Goal: Task Accomplishment & Management: Manage account settings

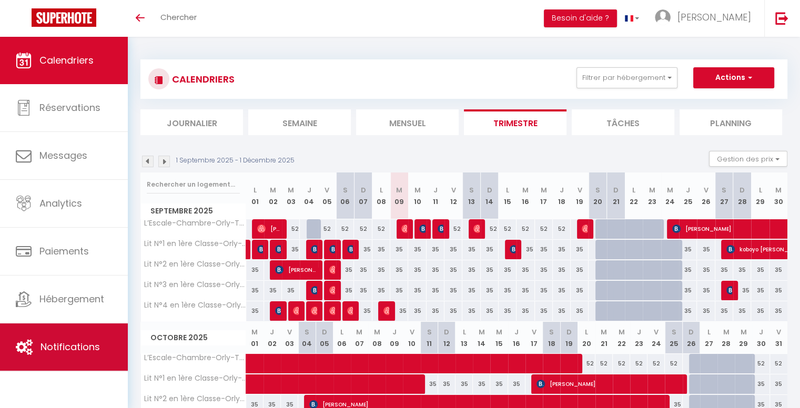
click at [59, 347] on span "Notifications" at bounding box center [69, 346] width 59 height 13
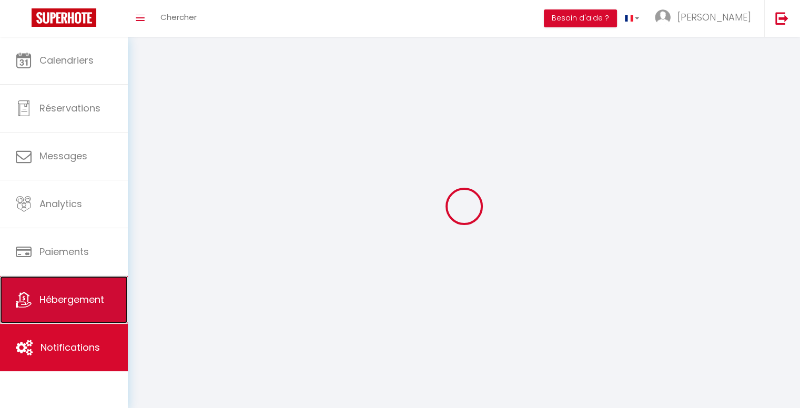
click at [71, 304] on span "Hébergement" at bounding box center [71, 299] width 65 height 13
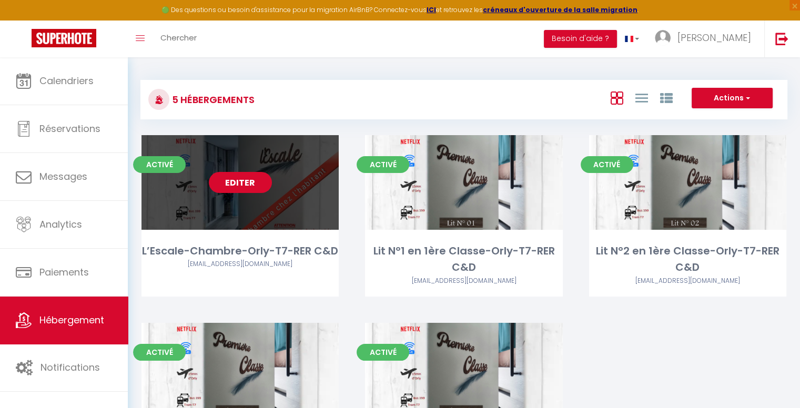
click at [257, 190] on link "Editer" at bounding box center [240, 182] width 63 height 21
select select "3"
select select "2"
select select "1"
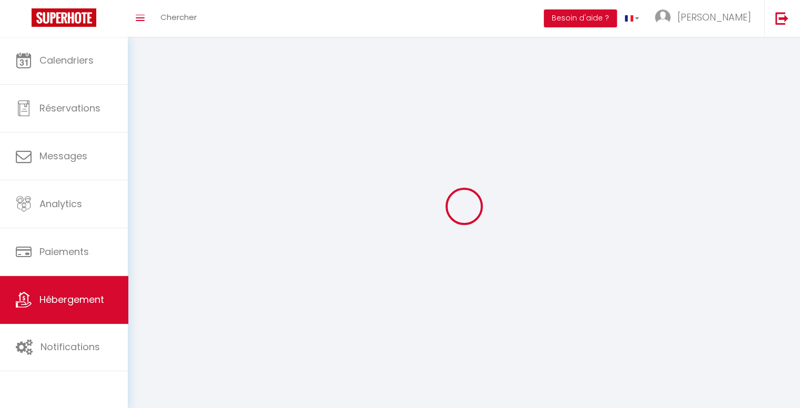
select select
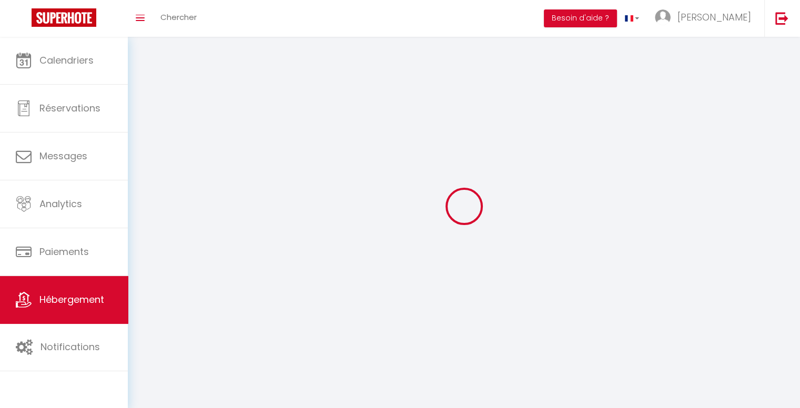
select select
checkbox input "false"
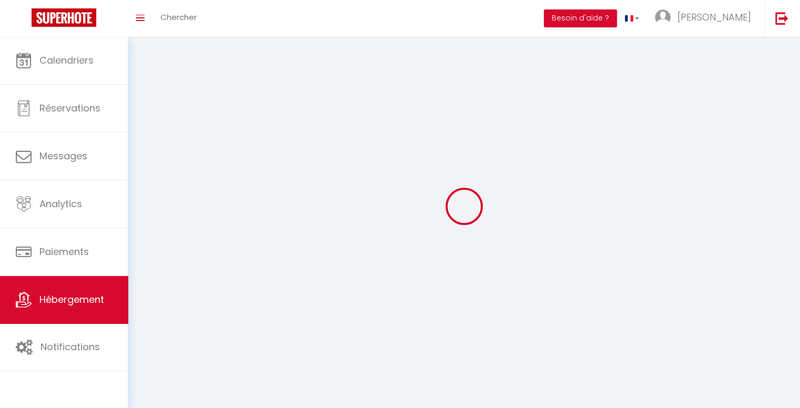
select select
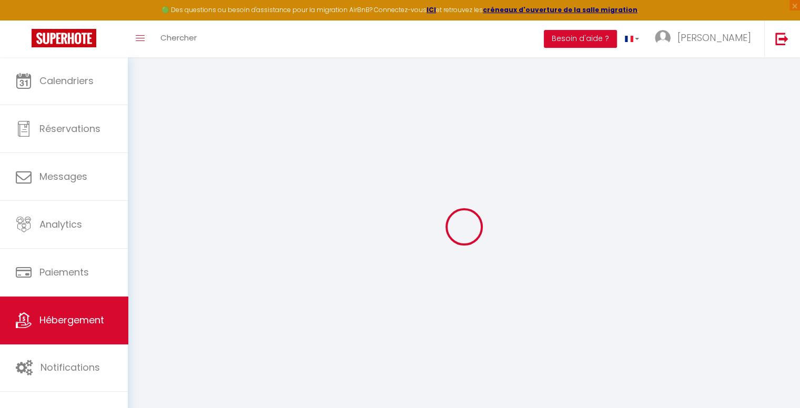
select select "+ 17 %"
select select
checkbox input "false"
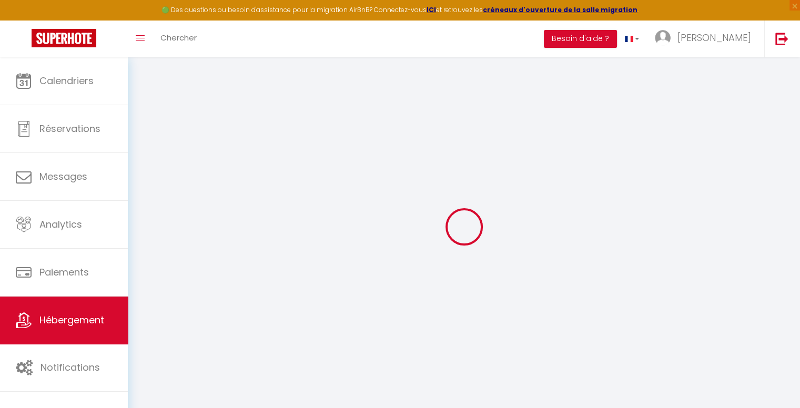
checkbox input "false"
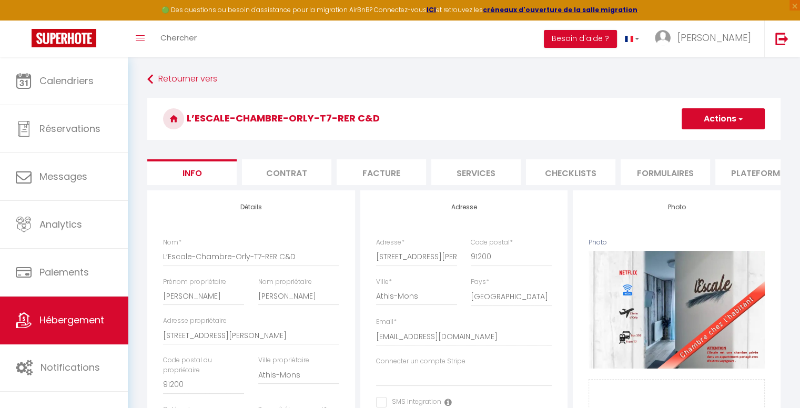
select select "8562-1072371752317213142"
select select
checkbox input "false"
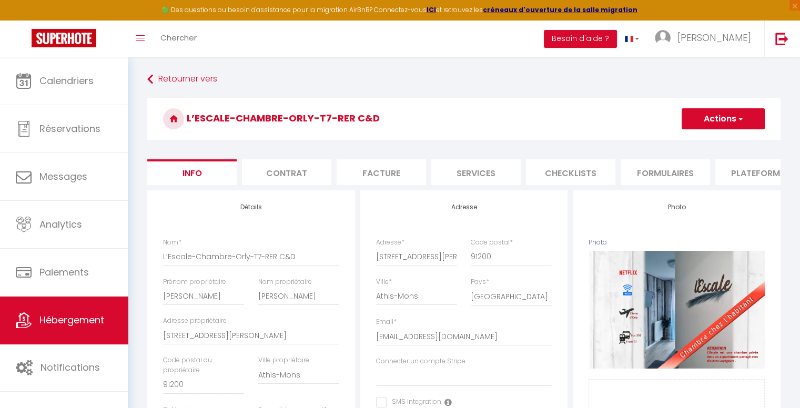
checkbox input "false"
click at [742, 181] on li "Plateformes" at bounding box center [759, 172] width 89 height 26
select select
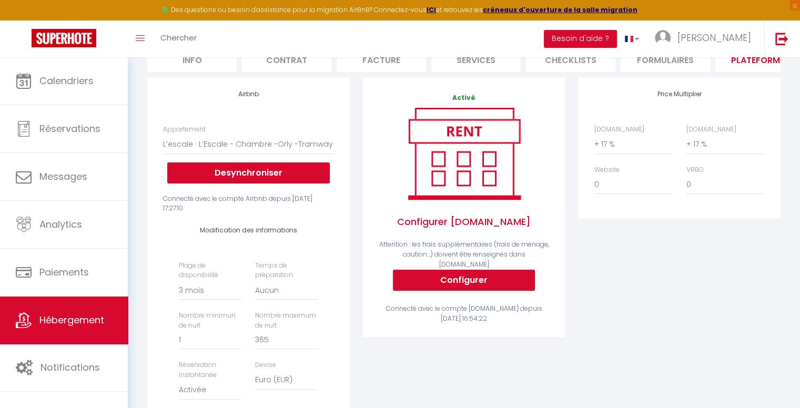
scroll to position [53, 0]
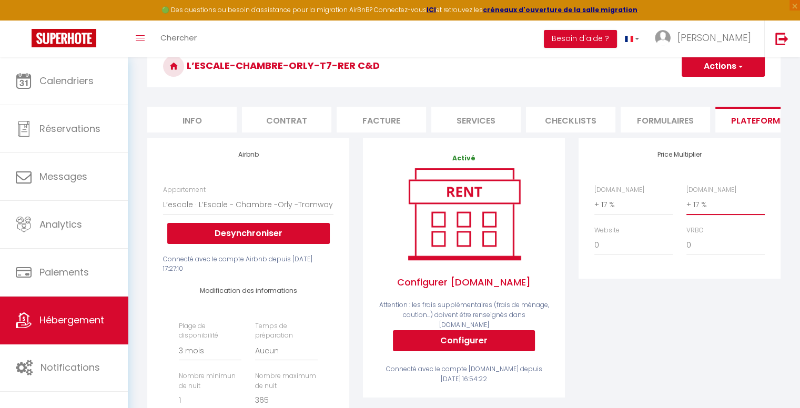
click at [727, 214] on select "0 + 1 % + 2 % + 3 % + 4 % + 5 % + 6 % + 7 % + 8 % + 9 %" at bounding box center [725, 204] width 78 height 20
select select "+ 19 %"
click at [686, 202] on select "0 + 1 % + 2 % + 3 % + 4 % + 5 % + 6 % + 7 % + 8 % + 9 %" at bounding box center [725, 204] width 78 height 20
select select
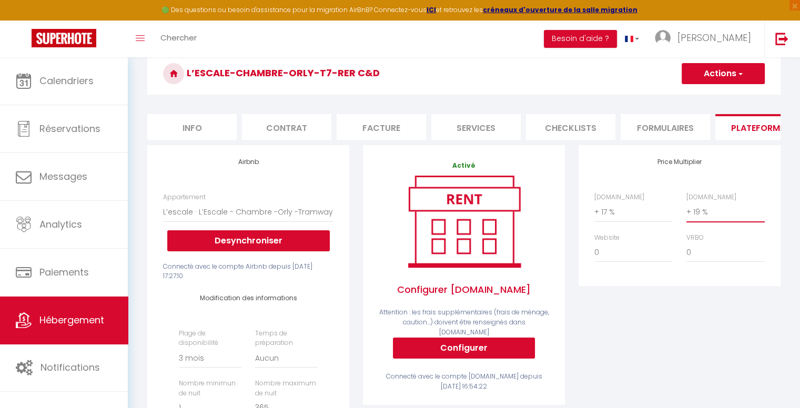
scroll to position [0, 0]
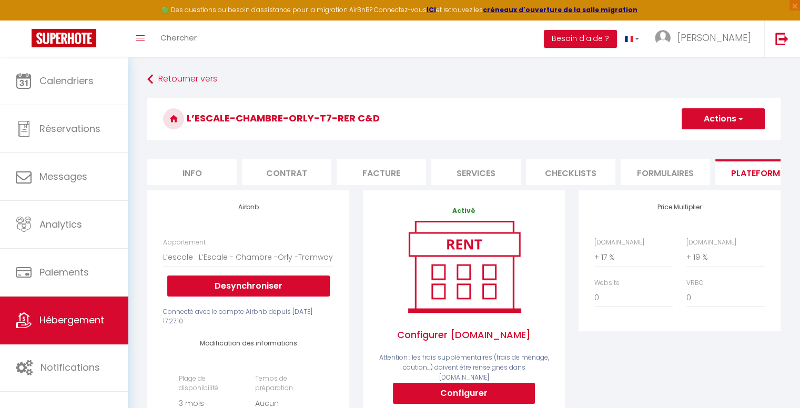
click at [747, 117] on button "Actions" at bounding box center [722, 118] width 83 height 21
click at [704, 140] on link "Enregistrer" at bounding box center [722, 142] width 83 height 14
select select "90"
select select "EUR"
select select
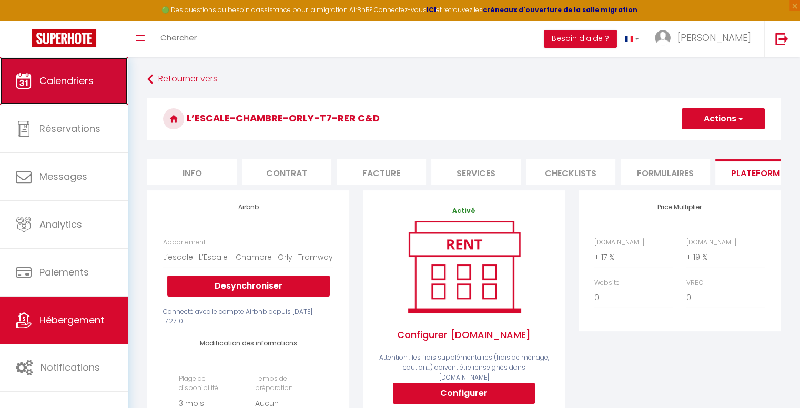
click at [74, 84] on span "Calendriers" at bounding box center [66, 80] width 54 height 13
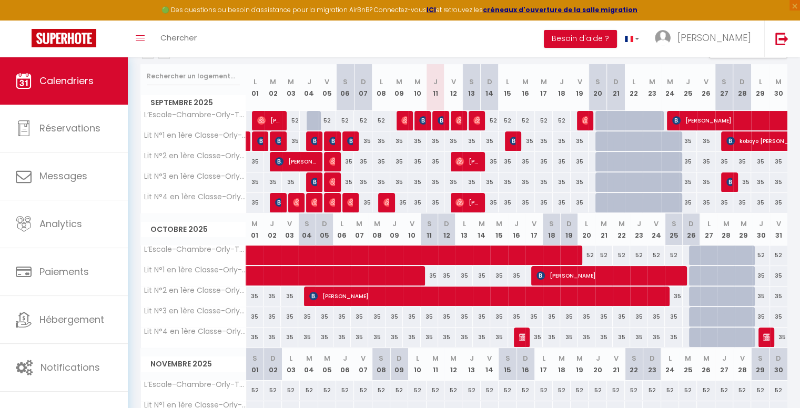
scroll to position [105, 0]
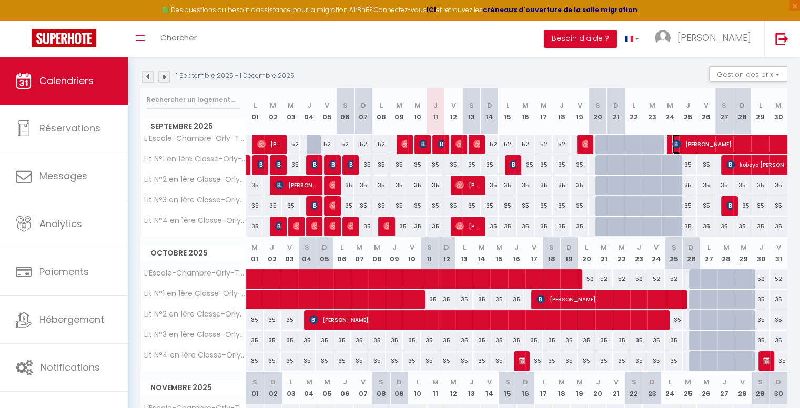
select select "OK"
select select "KO"
select select "0"
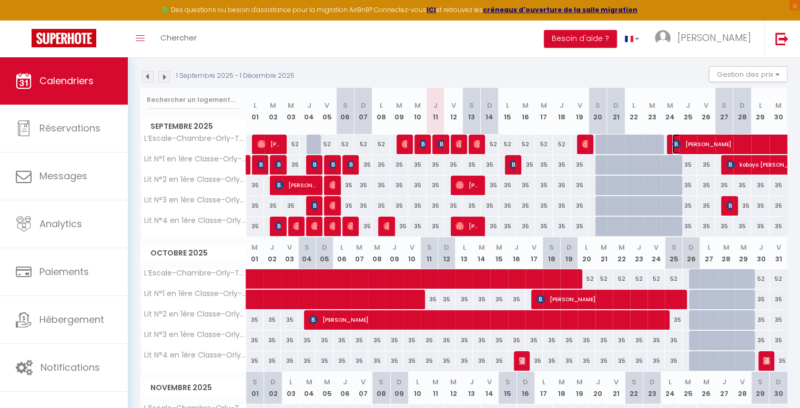
select select "1"
select select
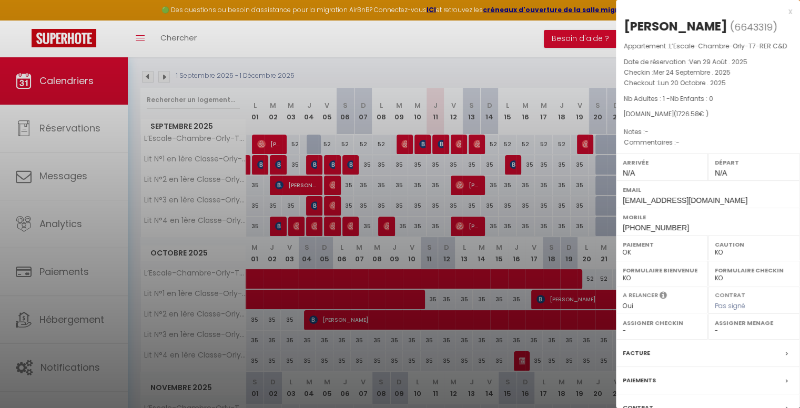
click at [318, 274] on div at bounding box center [400, 204] width 800 height 408
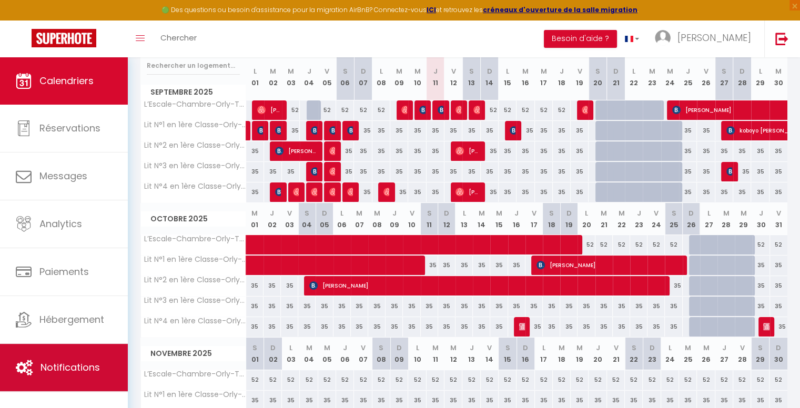
scroll to position [34, 0]
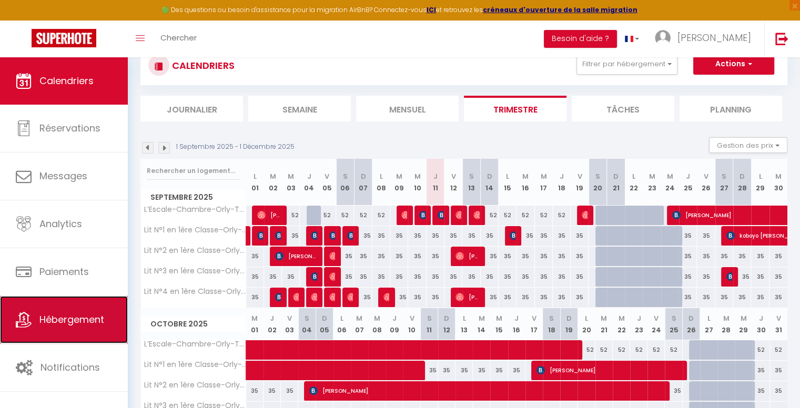
click at [87, 334] on link "Hébergement" at bounding box center [64, 319] width 128 height 47
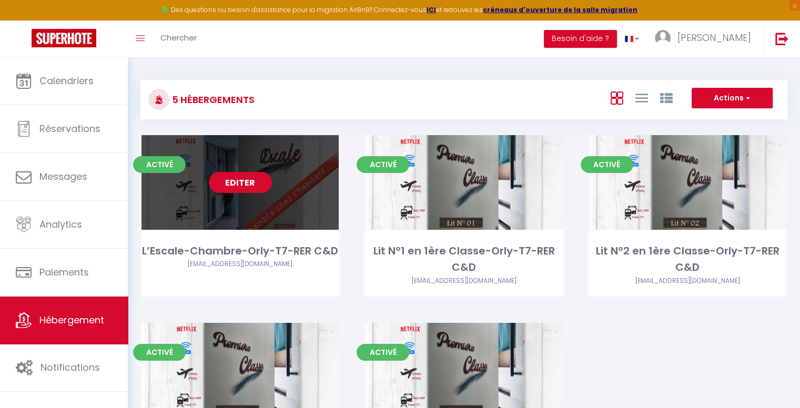
click at [240, 182] on link "Editer" at bounding box center [240, 182] width 63 height 21
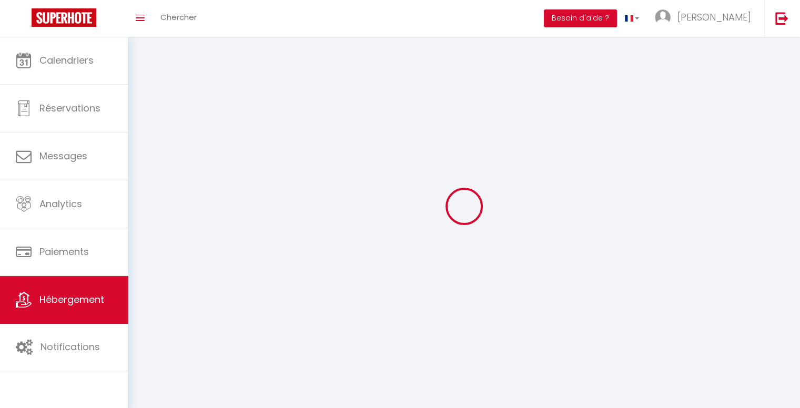
select select "1"
select select "28"
select select
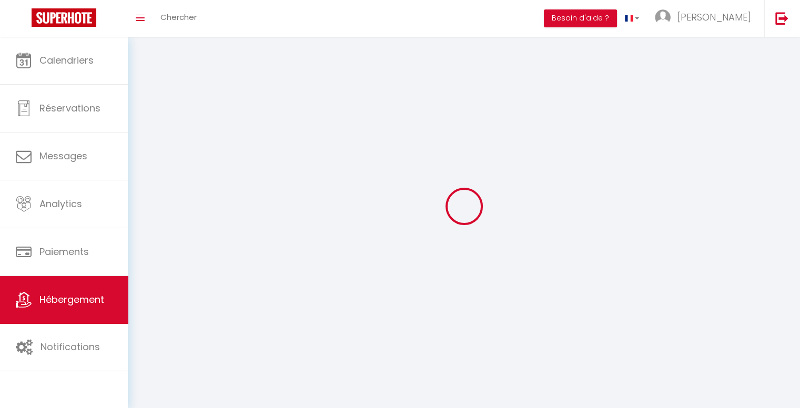
select select
checkbox input "false"
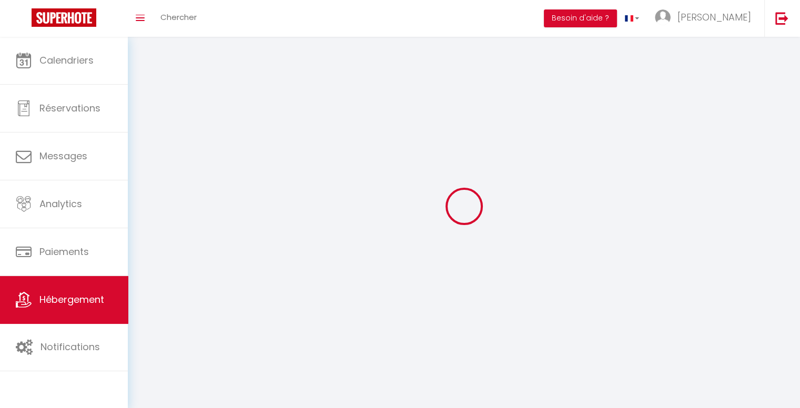
checkbox input "false"
select select
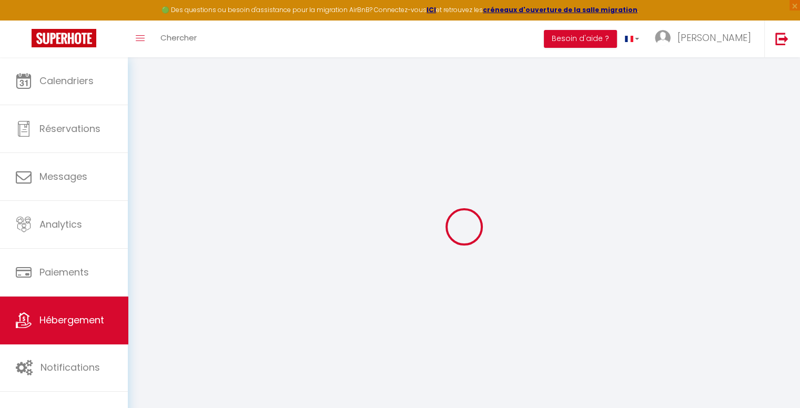
select select
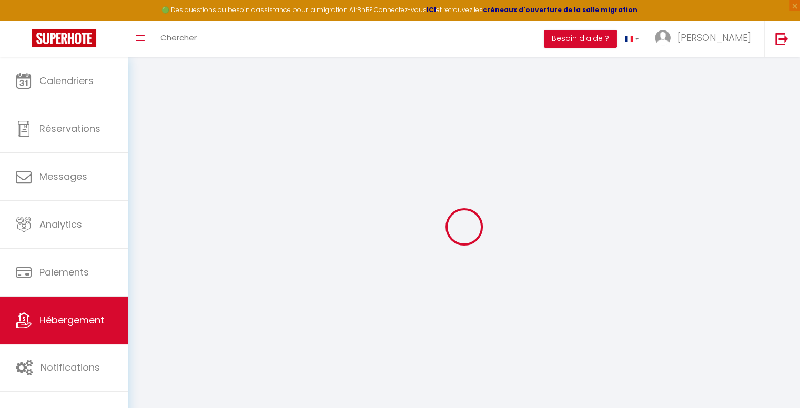
select select
checkbox input "false"
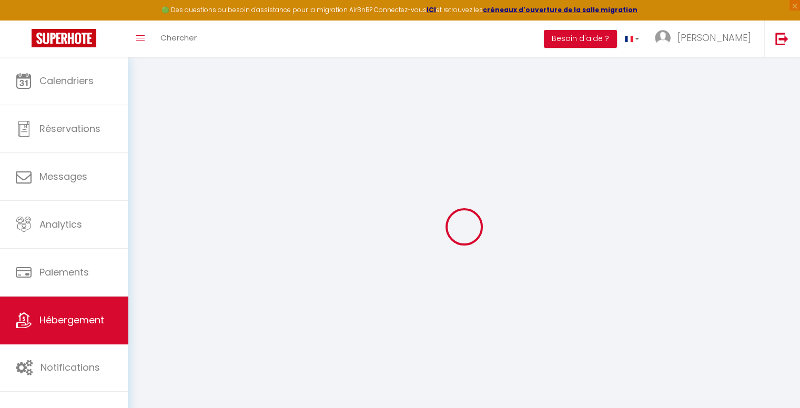
select select
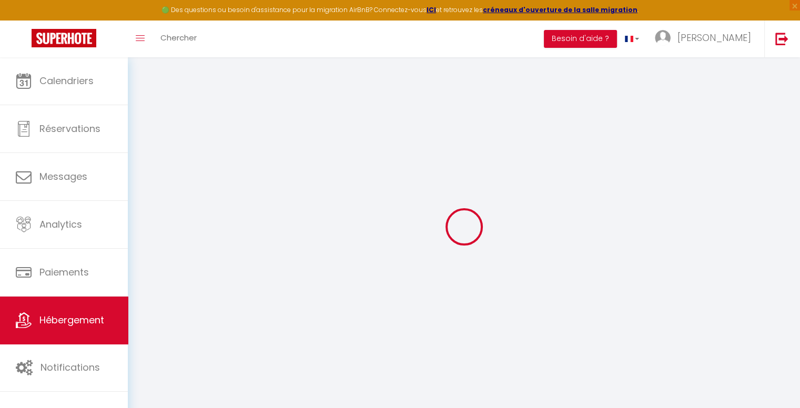
select select
checkbox input "false"
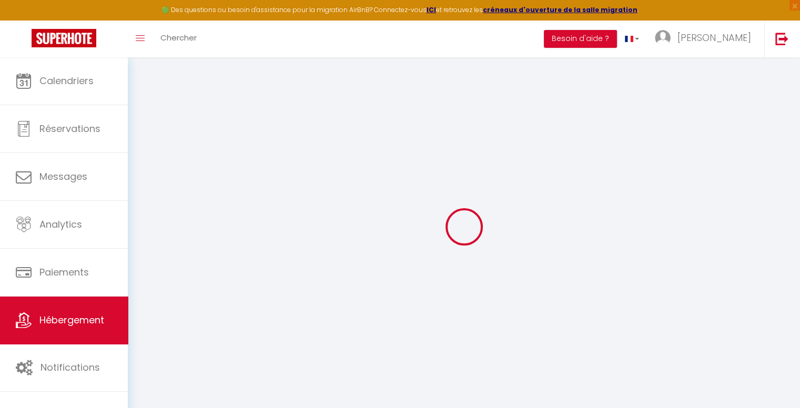
checkbox input "false"
select select
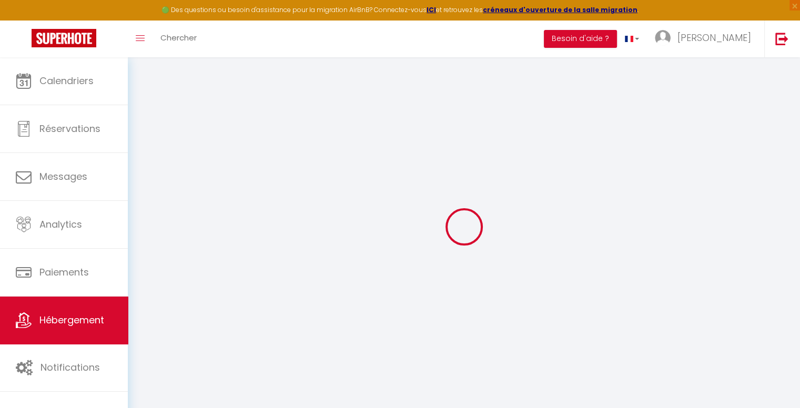
select select
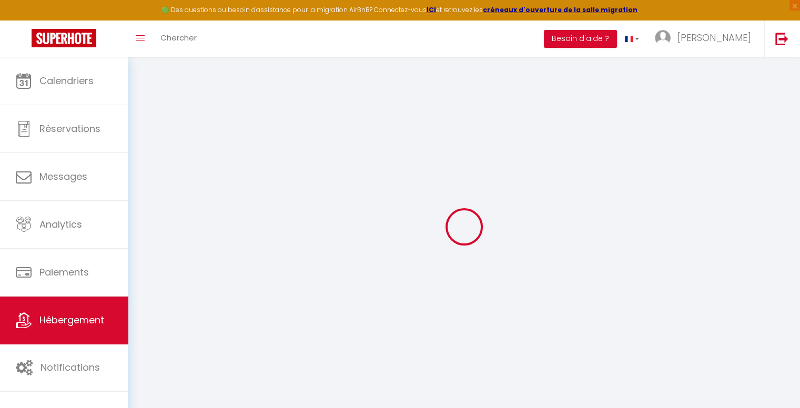
checkbox input "false"
select select
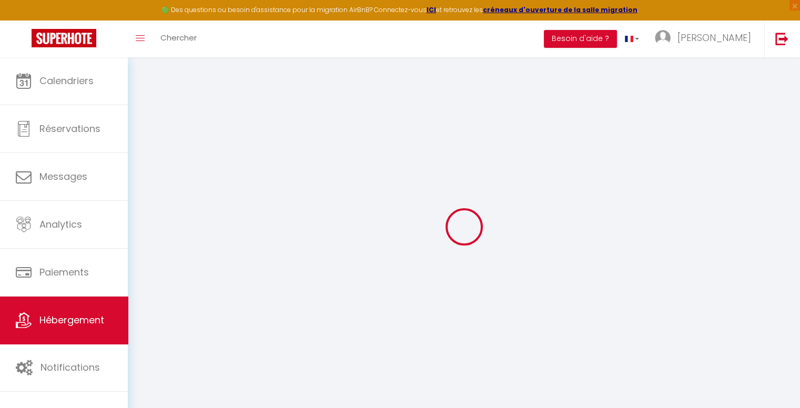
select select
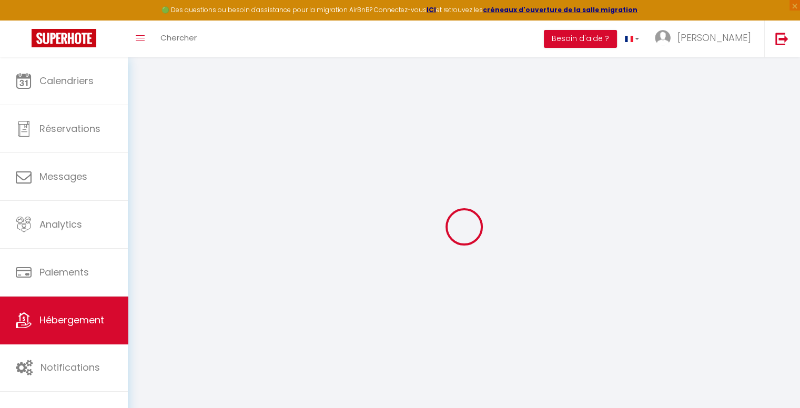
select select
checkbox input "false"
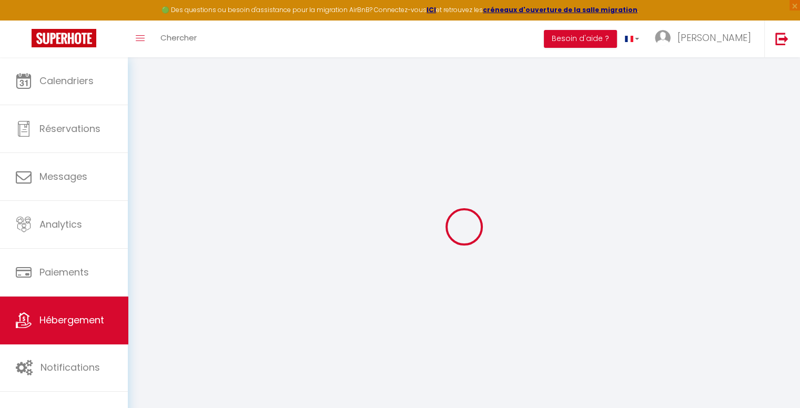
checkbox input "false"
select select
type input "L’Escale-Chambre-Orly-T7-RER C&D"
type input "[PERSON_NAME]"
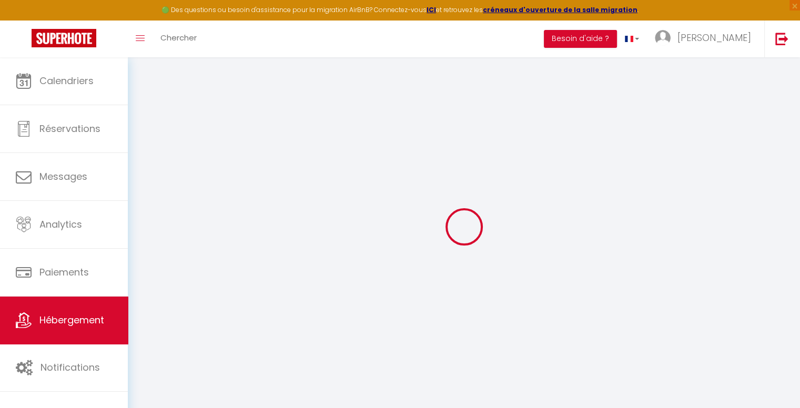
type input "[PERSON_NAME]"
type input "[STREET_ADDRESS][PERSON_NAME]"
type input "91200"
type input "Athis-Mons"
select select "2"
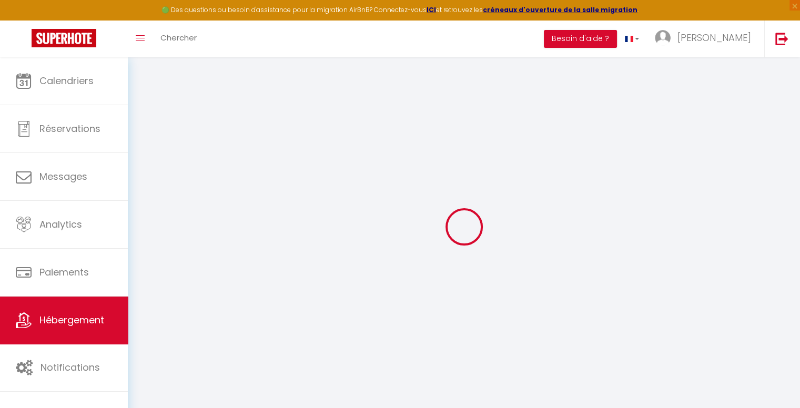
select select "2"
type input "52"
select select
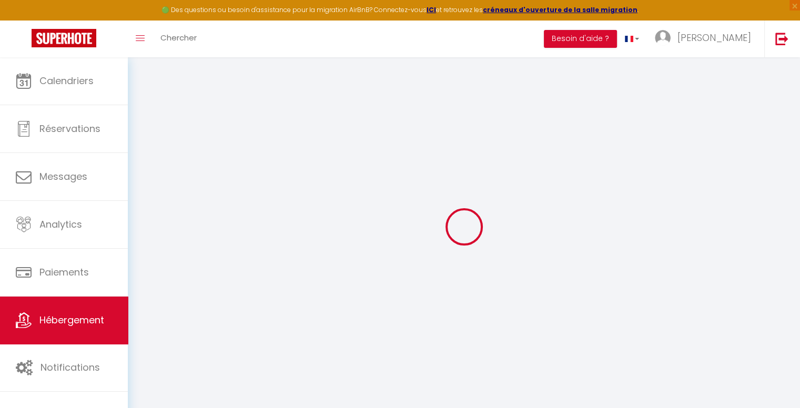
select select
type input "[STREET_ADDRESS][PERSON_NAME]"
type input "91200"
type input "Athis-Mons"
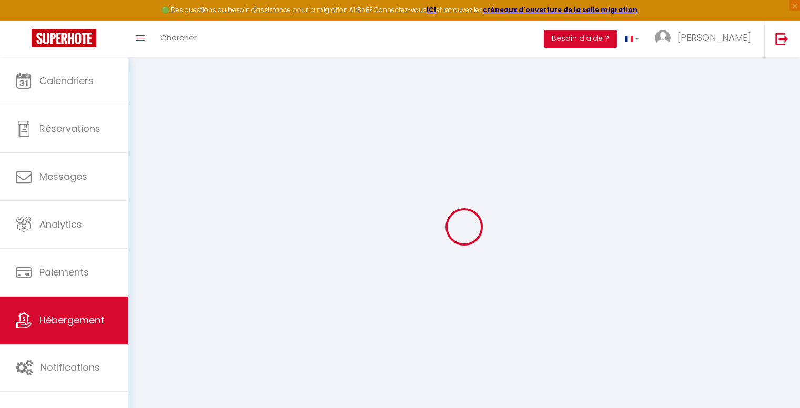
type input "[EMAIL_ADDRESS][DOMAIN_NAME]"
select select
checkbox input "false"
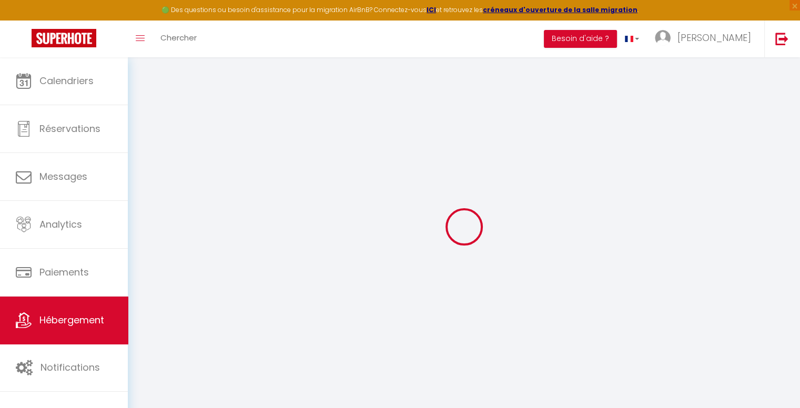
checkbox input "false"
select select
type input "0"
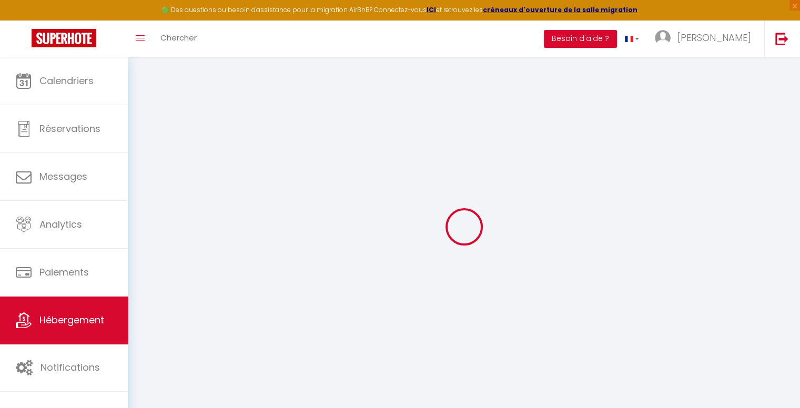
type input "0"
select select
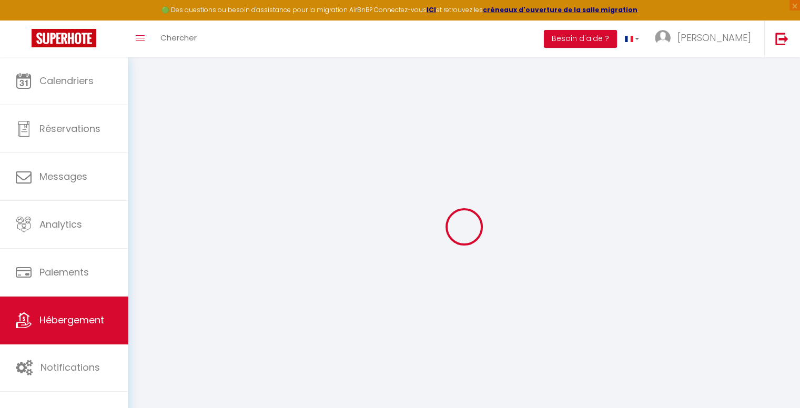
select select
checkbox input "false"
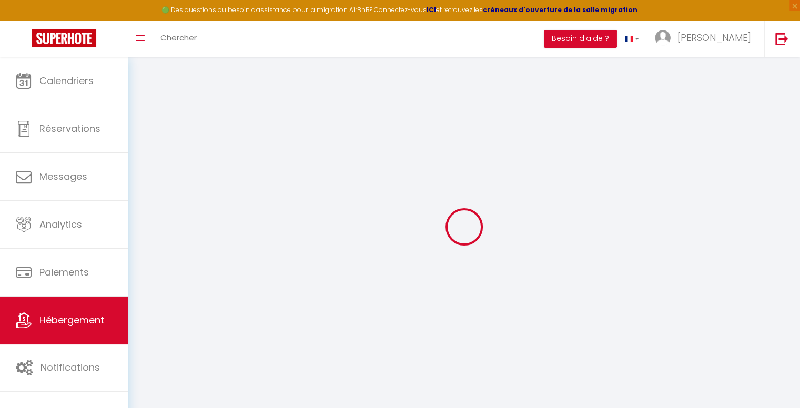
checkbox input "false"
select select "+ 17 %"
select select "+ 19 %"
select select "18:00"
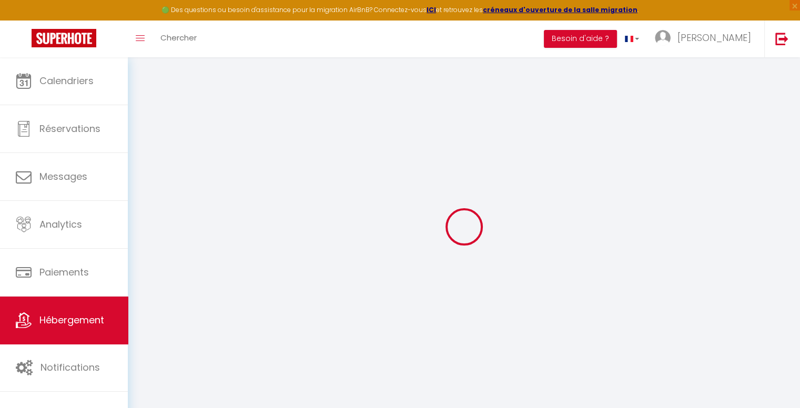
select select "23:45"
select select "11:00"
select select "30"
select select "120"
select select
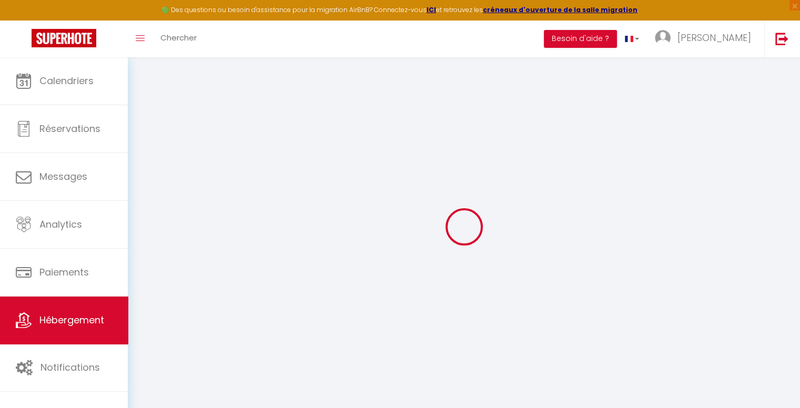
checkbox input "false"
select select "90"
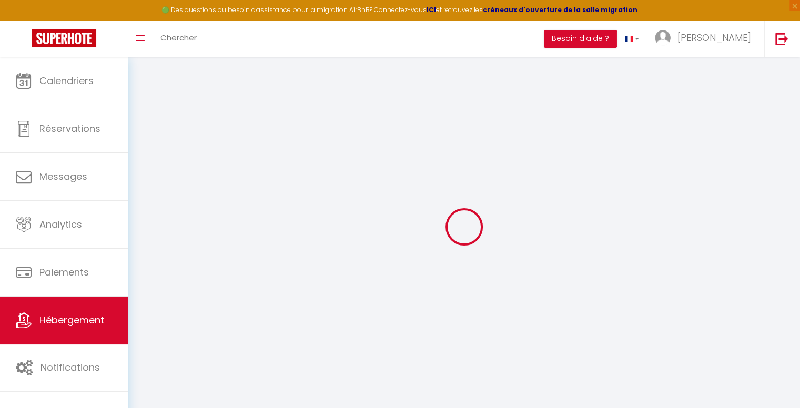
select select "EUR"
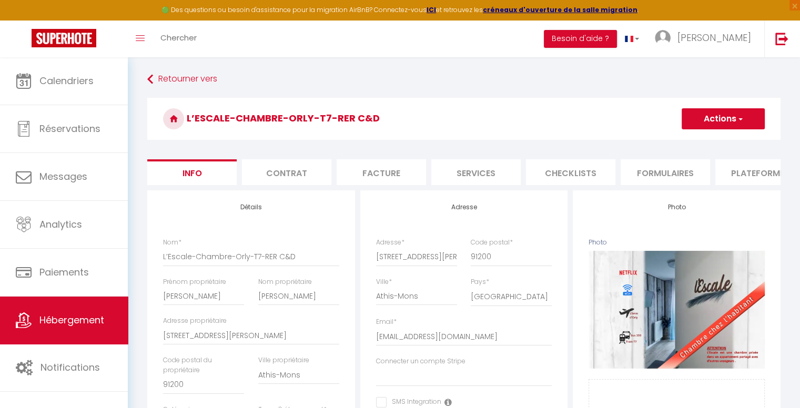
click at [764, 165] on li "Plateformes" at bounding box center [759, 172] width 89 height 26
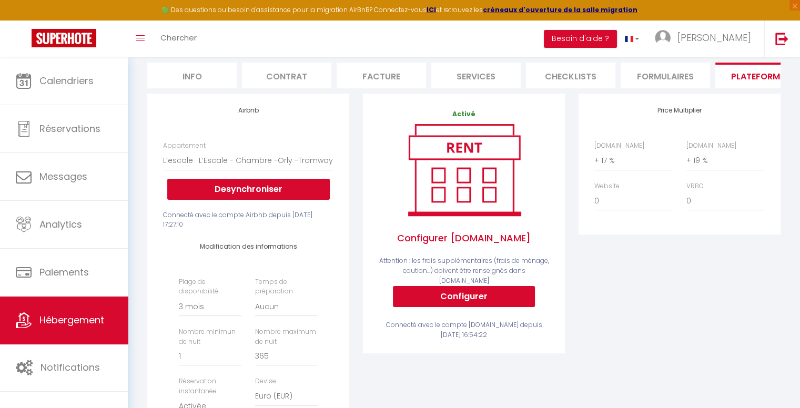
scroll to position [158, 0]
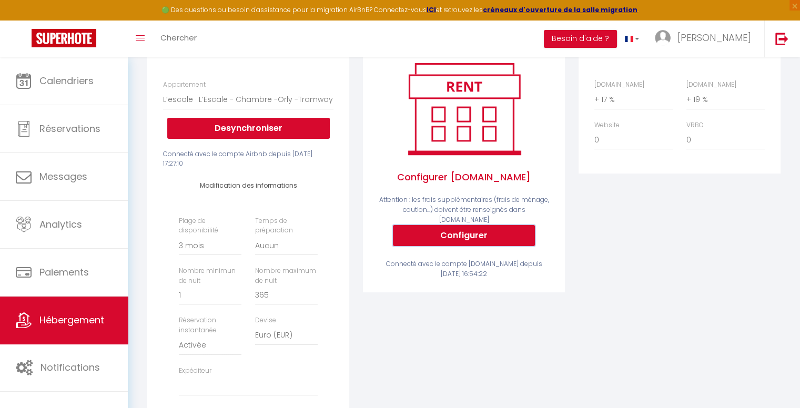
click at [485, 229] on button "Configurer" at bounding box center [464, 235] width 142 height 21
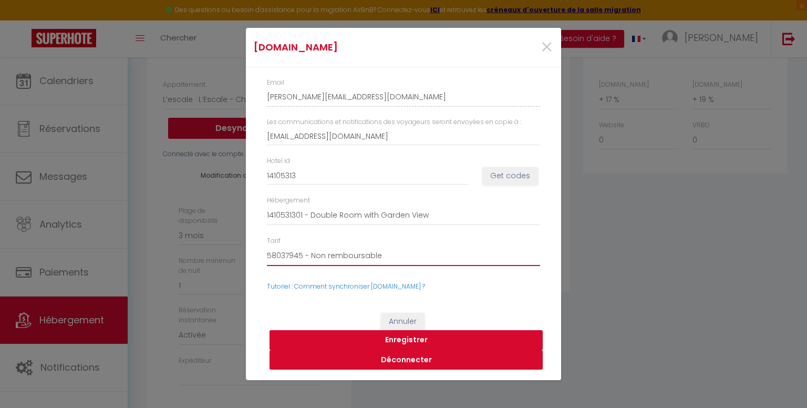
click at [448, 258] on select "58037945 - Non remboursable" at bounding box center [403, 256] width 273 height 20
click at [448, 256] on select "58037945 - Non remboursable" at bounding box center [403, 256] width 273 height 20
click at [496, 172] on button "Get codes" at bounding box center [511, 176] width 56 height 18
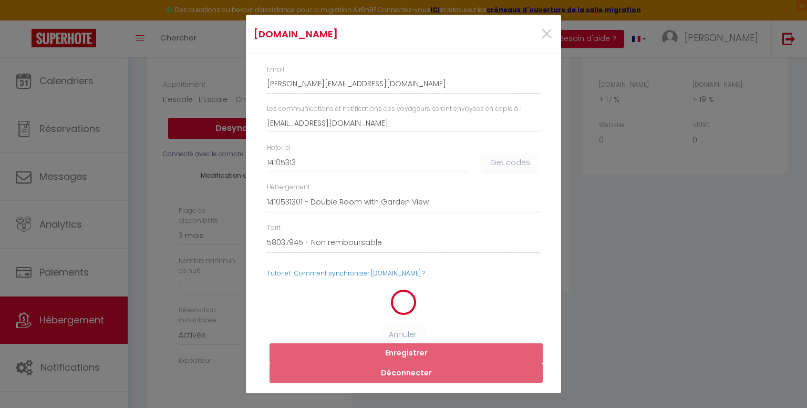
select select
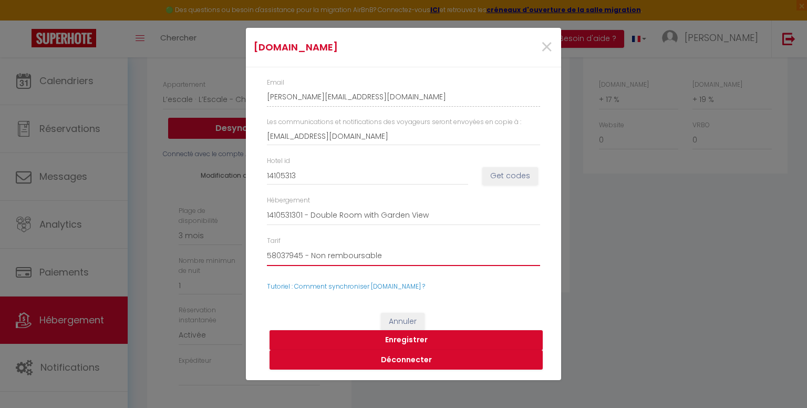
drag, startPoint x: 415, startPoint y: 265, endPoint x: 422, endPoint y: 259, distance: 10.0
click at [415, 265] on select "58037945 - Non remboursable" at bounding box center [403, 256] width 273 height 20
click at [426, 253] on select "58037945 - Non remboursable" at bounding box center [403, 256] width 273 height 20
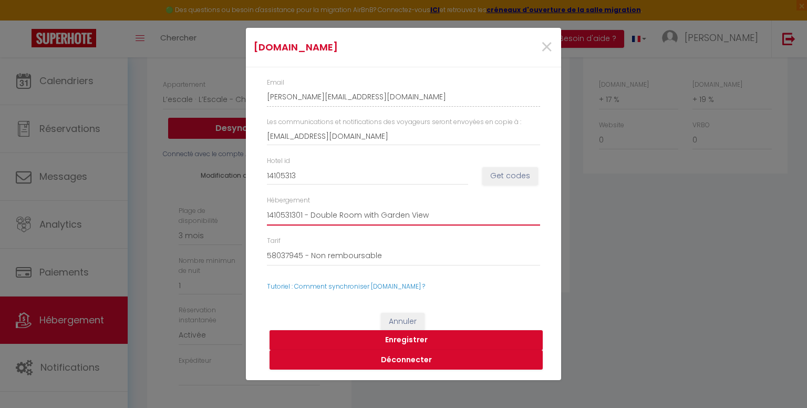
click at [448, 217] on select "1410531301 - Double Room with Garden View" at bounding box center [403, 216] width 273 height 20
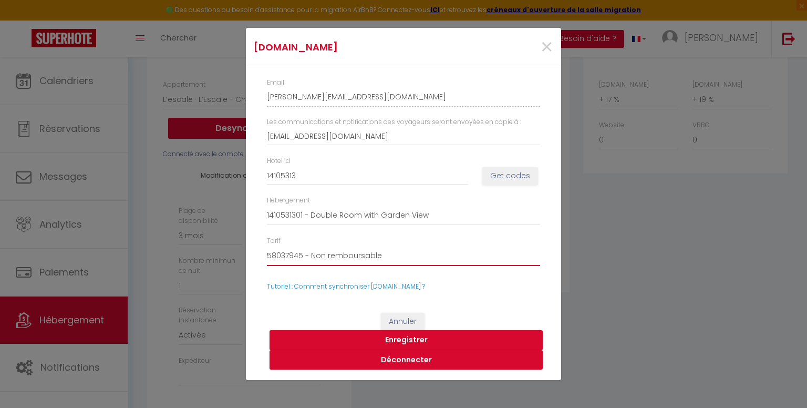
click at [421, 260] on select "58037945 - Non remboursable" at bounding box center [403, 256] width 273 height 20
click at [421, 259] on select "58037945 - Non remboursable" at bounding box center [403, 256] width 273 height 20
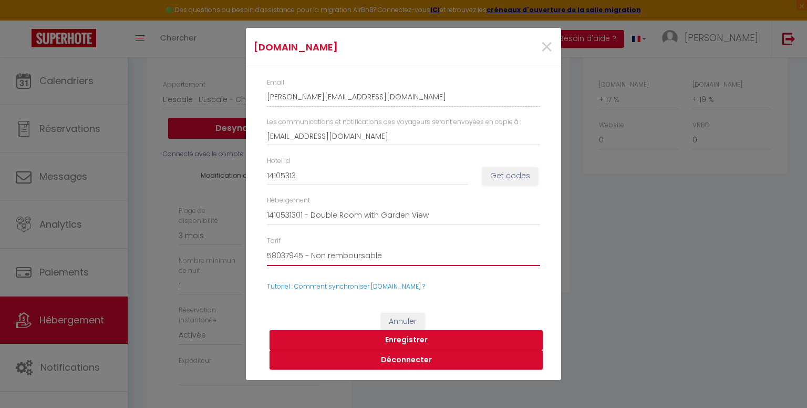
click at [421, 259] on select "58037945 - Non remboursable" at bounding box center [403, 256] width 273 height 20
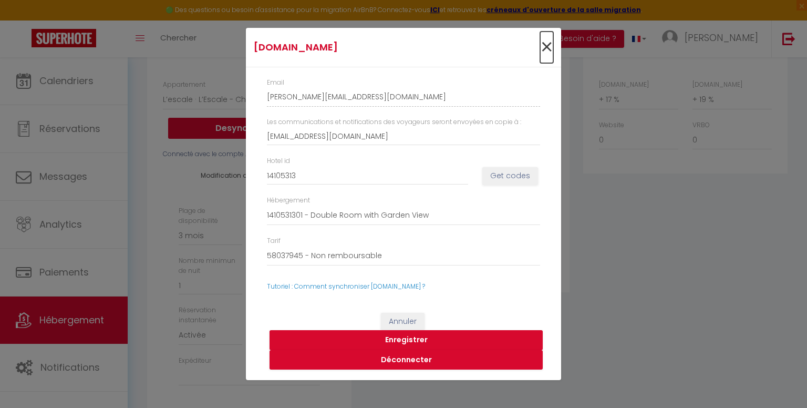
click at [549, 49] on span "×" at bounding box center [546, 48] width 13 height 32
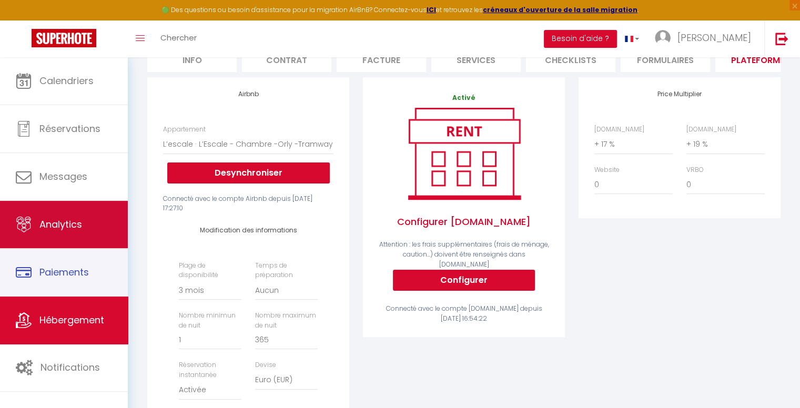
scroll to position [0, 0]
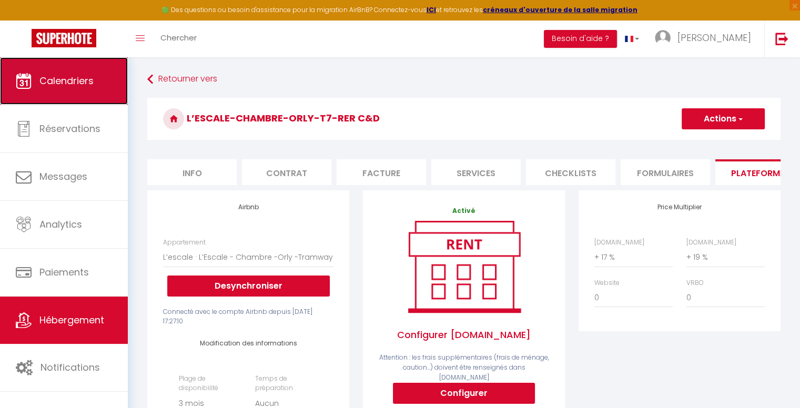
click at [108, 84] on link "Calendriers" at bounding box center [64, 80] width 128 height 47
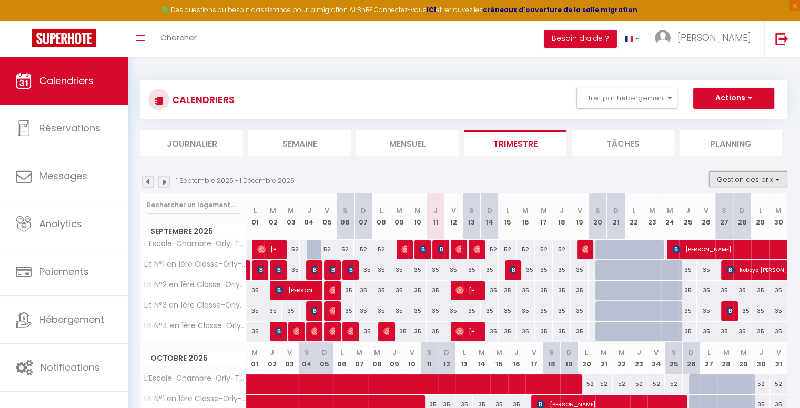
click at [761, 175] on button "Gestion des prix" at bounding box center [748, 179] width 78 height 16
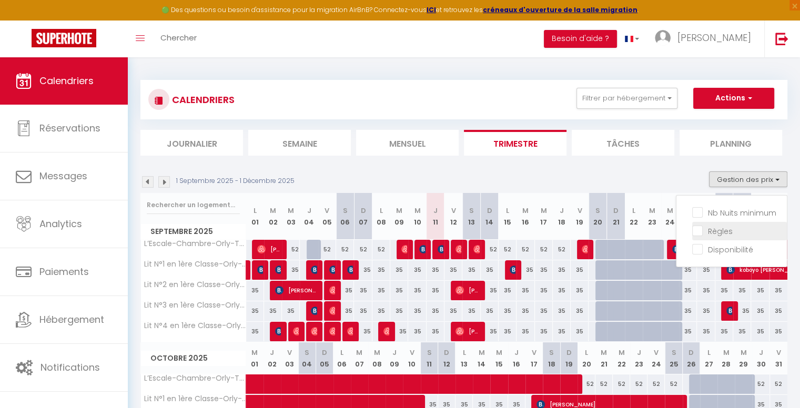
click at [721, 233] on input "Règles" at bounding box center [739, 230] width 95 height 11
checkbox input "true"
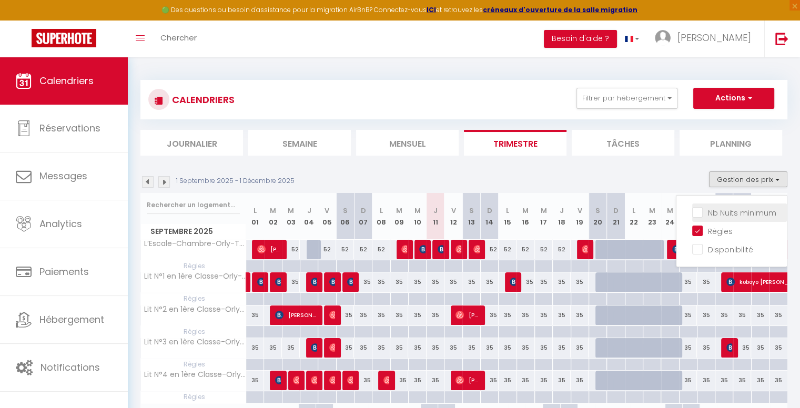
click at [700, 215] on input "Nb Nuits minimum" at bounding box center [739, 212] width 95 height 11
checkbox input "true"
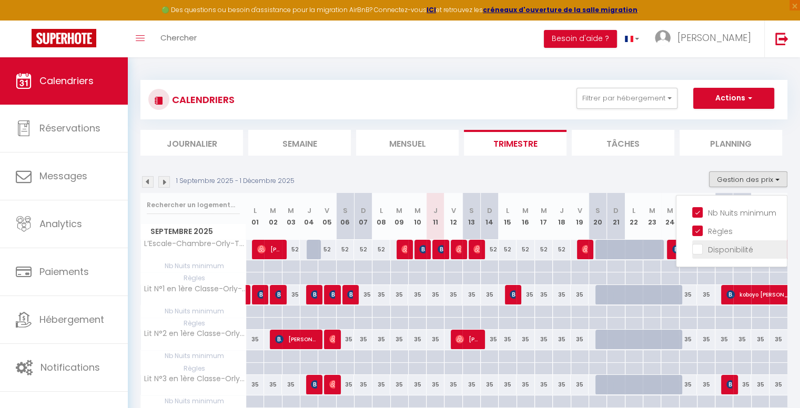
click at [700, 250] on input "Disponibilité" at bounding box center [739, 248] width 95 height 11
checkbox input "true"
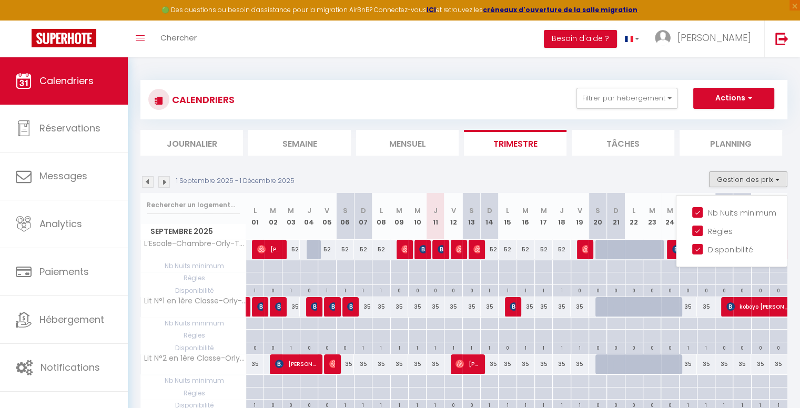
click at [250, 260] on div at bounding box center [254, 261] width 17 height 2
type input "Lun 01 Septembre 2025"
type input "[DATE]"
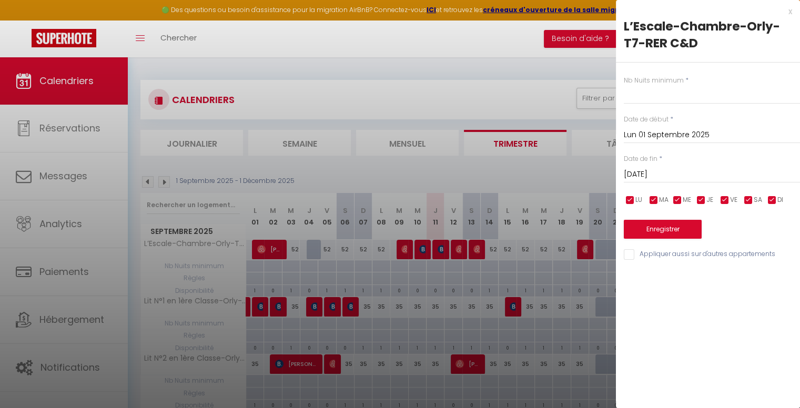
click at [251, 265] on div at bounding box center [400, 204] width 800 height 408
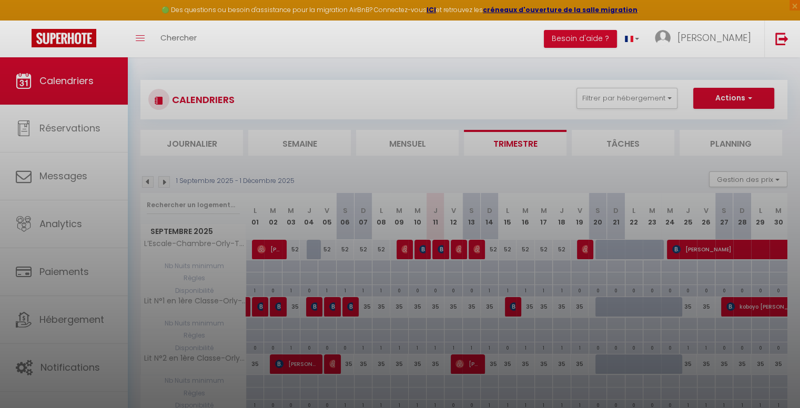
type input "undefined aN undefined NaN"
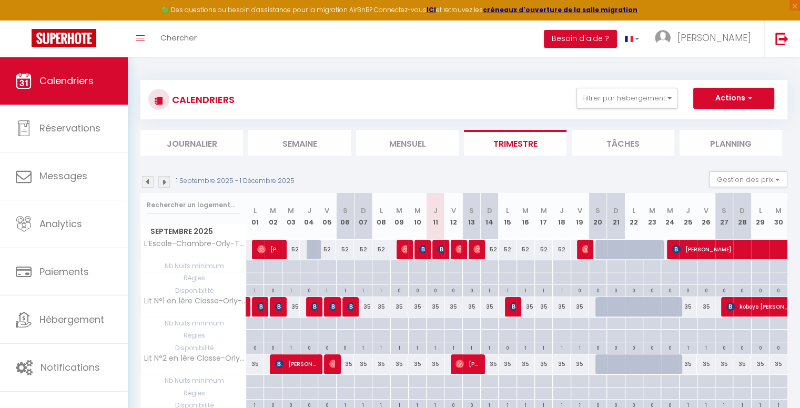
click at [251, 265] on div at bounding box center [254, 266] width 18 height 12
type input "Lun 01 Septembre 2025"
type input "[DATE]"
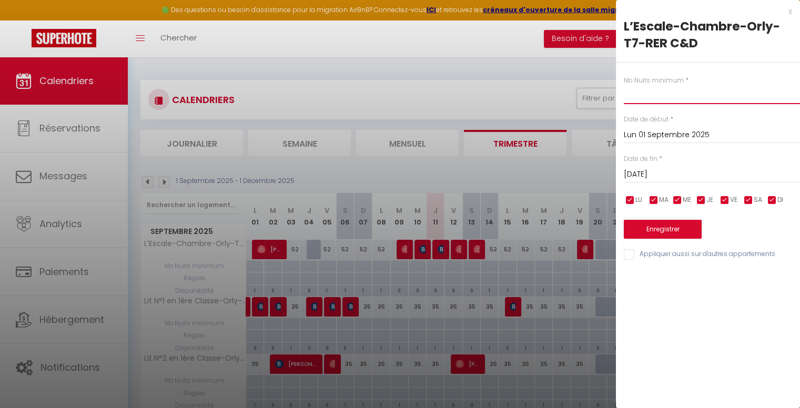
click at [643, 97] on input "text" at bounding box center [711, 94] width 176 height 19
click at [258, 290] on div at bounding box center [400, 204] width 800 height 408
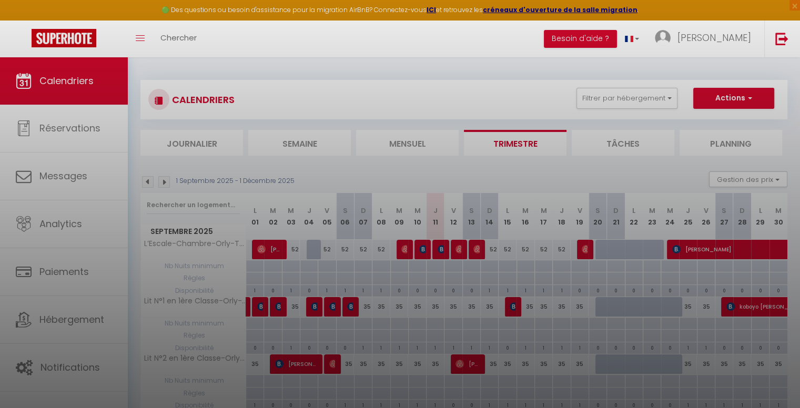
click at [258, 289] on div at bounding box center [400, 204] width 800 height 408
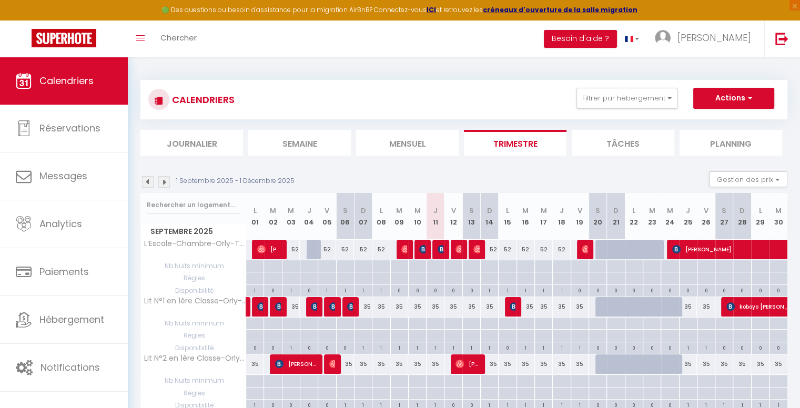
drag, startPoint x: 189, startPoint y: 104, endPoint x: 605, endPoint y: 27, distance: 422.2
click at [189, 103] on h3 "CALENDRIERS" at bounding box center [201, 100] width 65 height 24
click at [153, 98] on div at bounding box center [158, 99] width 21 height 21
click at [736, 88] on div "CALENDRIERS Filtrer par hébergement Tous L’Escale-Chambre-Orly-T7-RER C&D Lit N…" at bounding box center [463, 99] width 647 height 39
click at [741, 95] on button "Actions" at bounding box center [733, 98] width 81 height 21
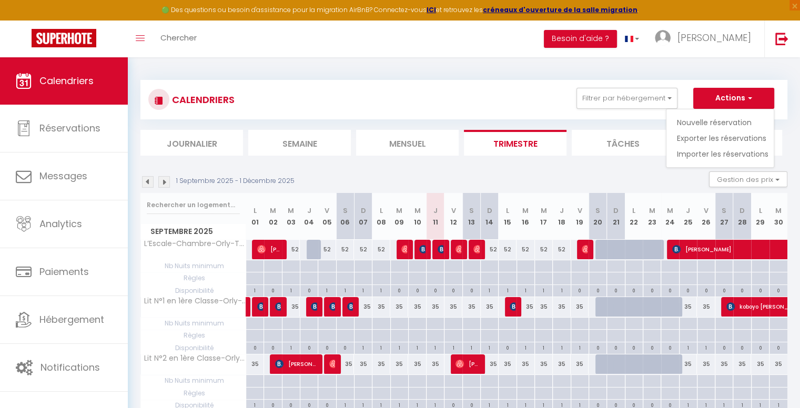
click at [751, 94] on span "button" at bounding box center [748, 98] width 6 height 11
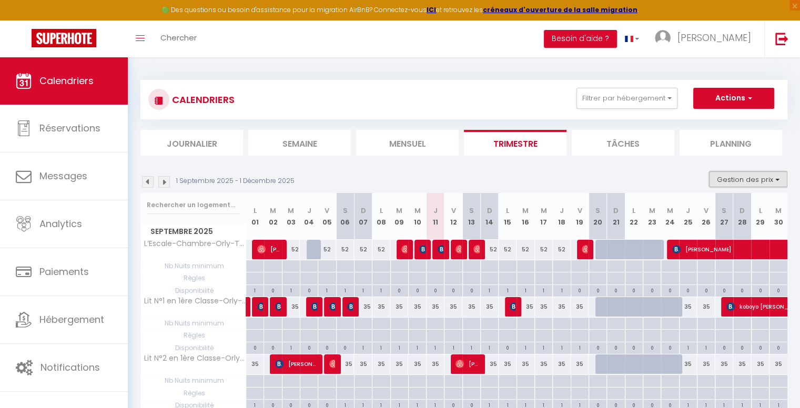
click at [777, 181] on button "Gestion des prix" at bounding box center [748, 179] width 78 height 16
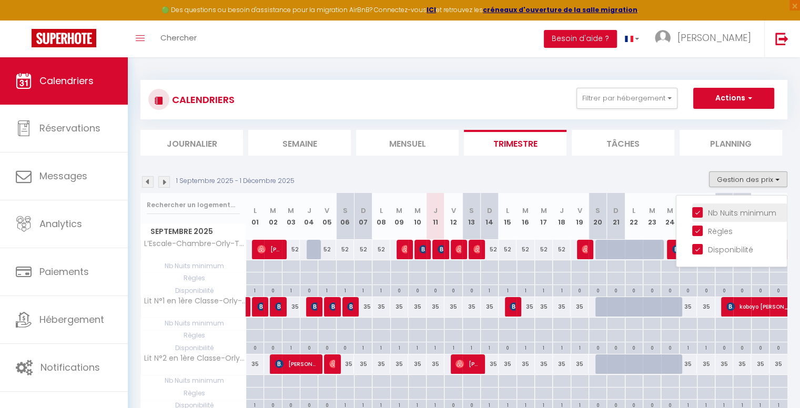
click at [698, 213] on input "Nb Nuits minimum" at bounding box center [739, 212] width 95 height 11
checkbox input "false"
click at [702, 229] on input "Règles" at bounding box center [739, 230] width 95 height 11
checkbox input "false"
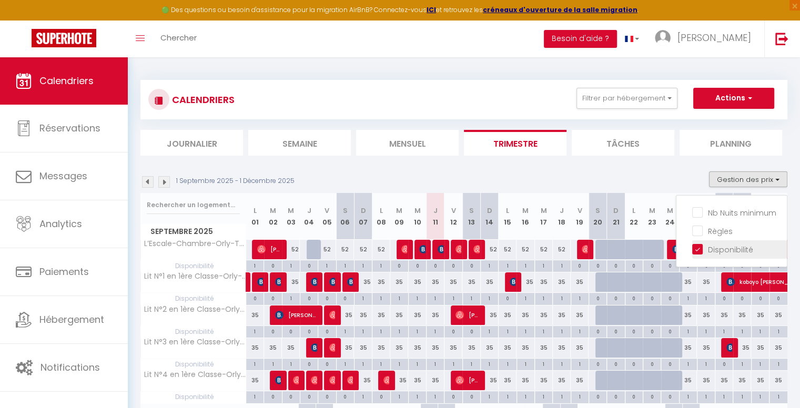
click at [700, 245] on input "Disponibilité" at bounding box center [739, 248] width 95 height 11
checkbox input "false"
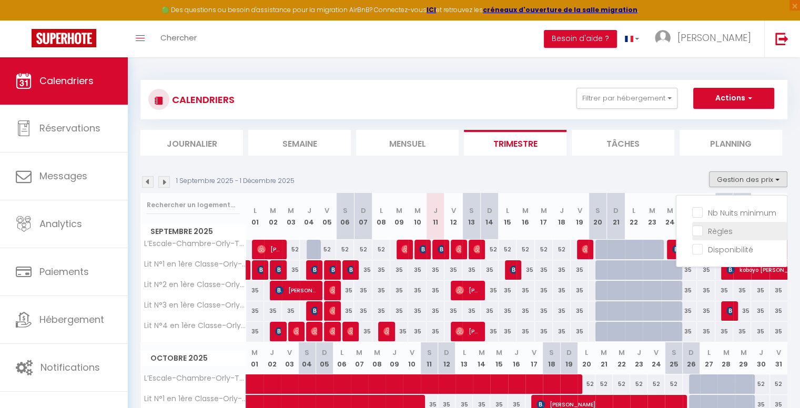
click at [699, 232] on input "Règles" at bounding box center [739, 230] width 95 height 11
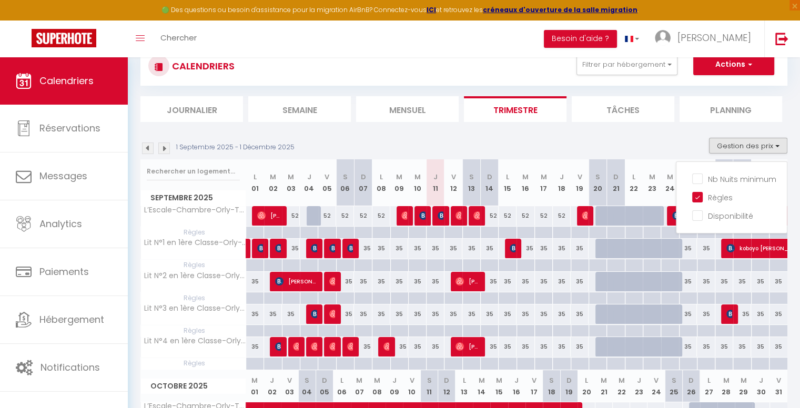
scroll to position [105, 0]
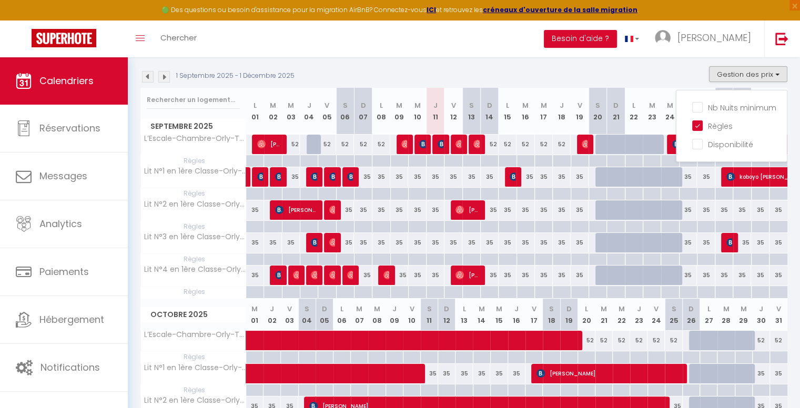
click at [193, 160] on span "Règles" at bounding box center [193, 161] width 105 height 12
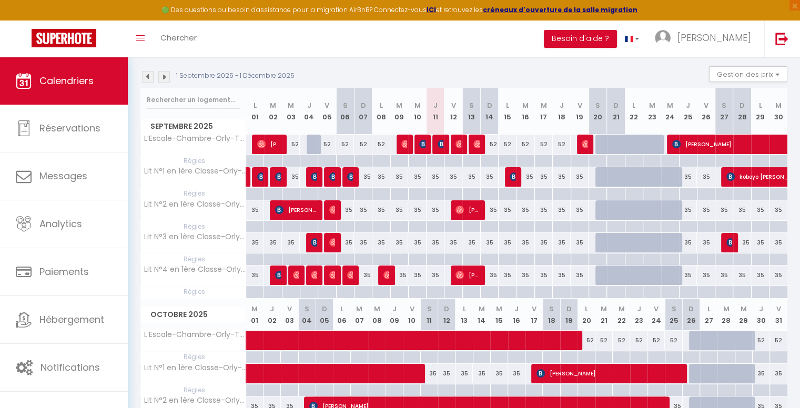
click at [193, 155] on span "Règles" at bounding box center [193, 161] width 105 height 12
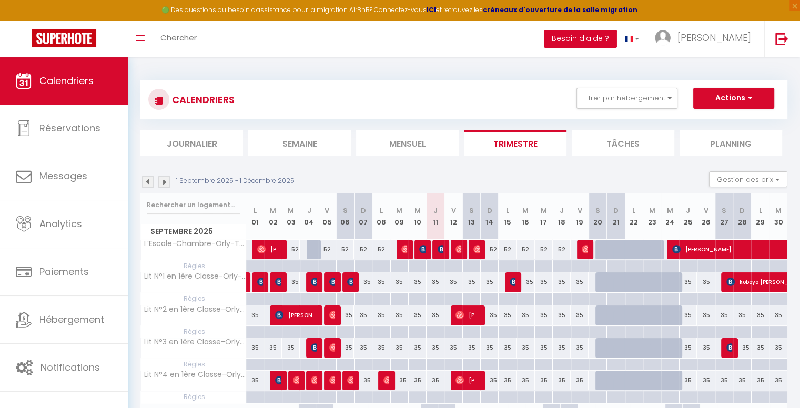
click at [607, 42] on button "Besoin d'aide ?" at bounding box center [580, 39] width 73 height 18
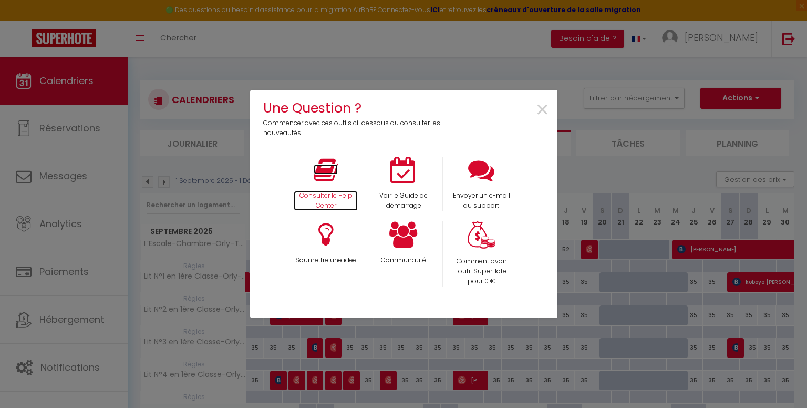
click at [323, 178] on icon at bounding box center [326, 170] width 24 height 26
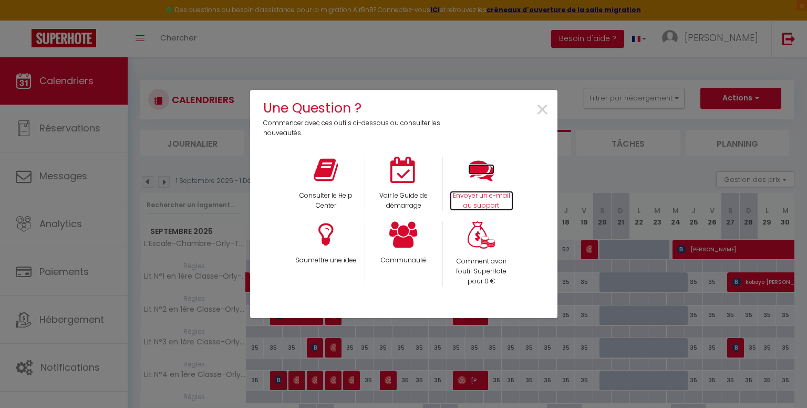
click at [483, 175] on icon at bounding box center [481, 170] width 26 height 26
click at [543, 110] on span "×" at bounding box center [543, 110] width 14 height 33
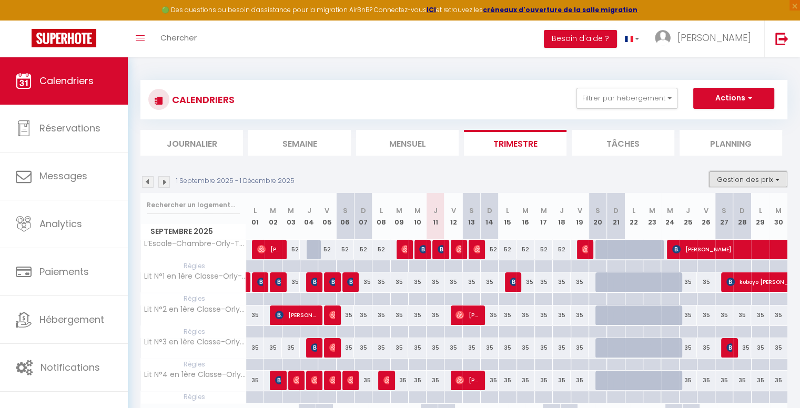
click at [757, 177] on button "Gestion des prix" at bounding box center [748, 179] width 78 height 16
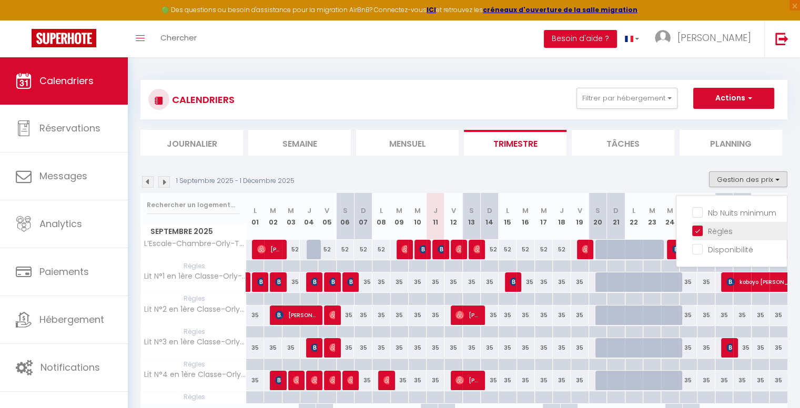
click at [698, 226] on input "Règles" at bounding box center [739, 230] width 95 height 11
checkbox input "false"
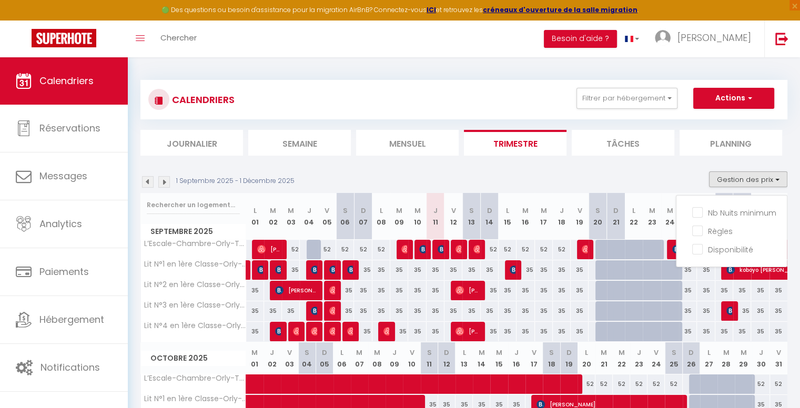
click at [797, 288] on div "CALENDRIERS Filtrer par hébergement Tous L’Escale-Chambre-Orly-T7-RER C&D Lit N…" at bounding box center [464, 356] width 672 height 598
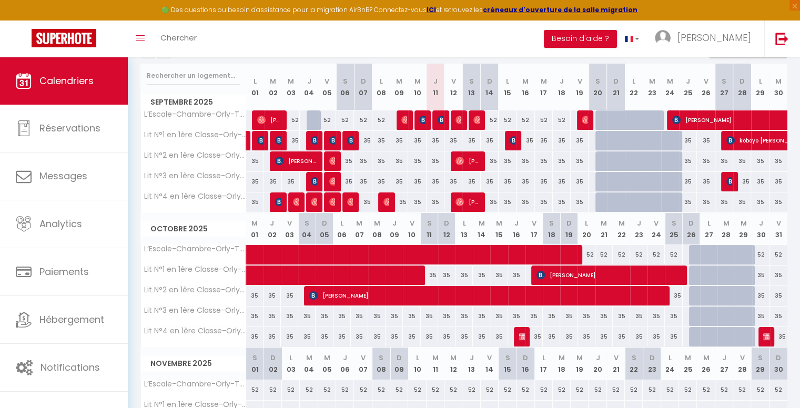
scroll to position [105, 0]
